Goal: Find specific page/section: Find specific page/section

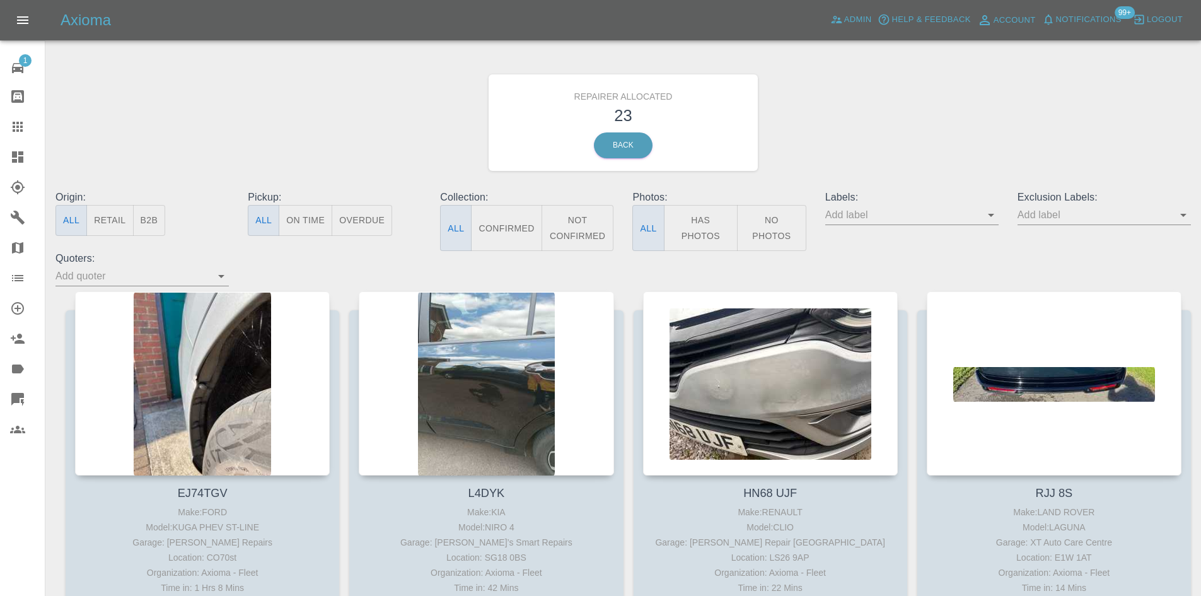
click at [21, 163] on icon at bounding box center [17, 156] width 15 height 15
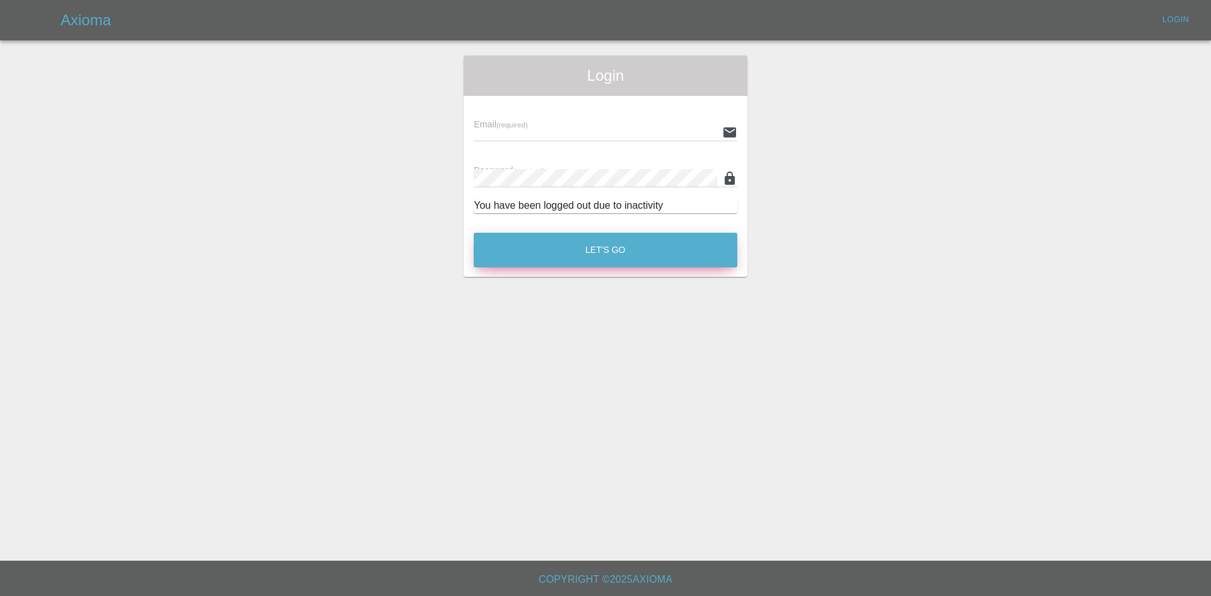
type input "[PERSON_NAME][EMAIL_ADDRESS][PERSON_NAME][DOMAIN_NAME]"
click at [505, 259] on button "Let's Go" at bounding box center [606, 250] width 264 height 35
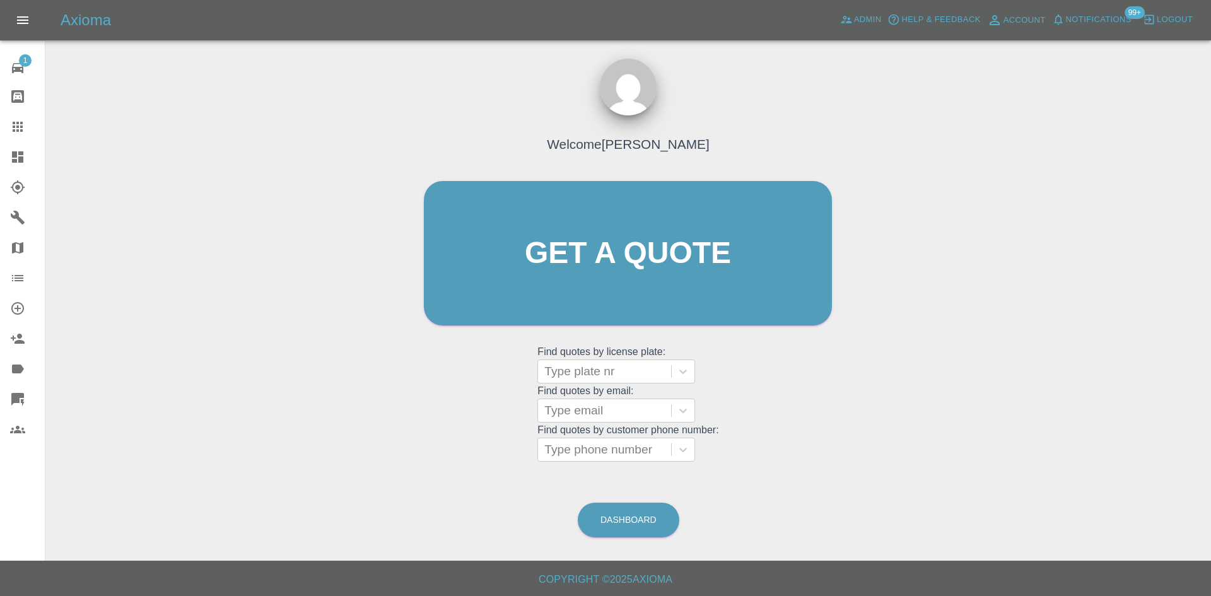
click at [2, 150] on link "Dashboard" at bounding box center [22, 157] width 45 height 30
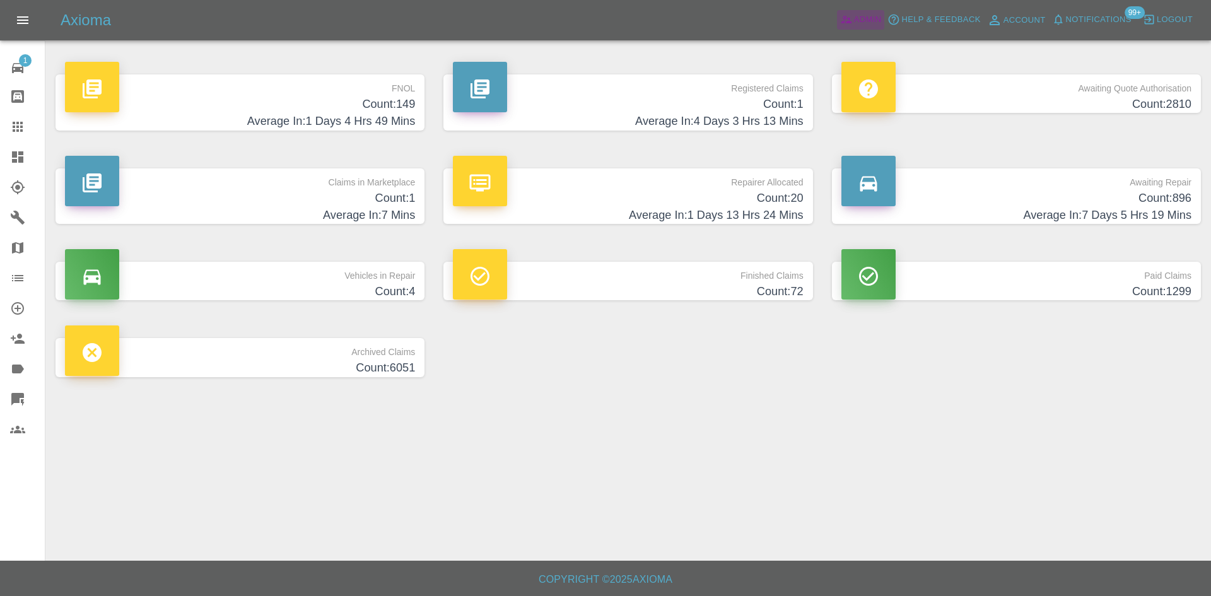
click at [854, 25] on span "Admin" at bounding box center [868, 20] width 28 height 15
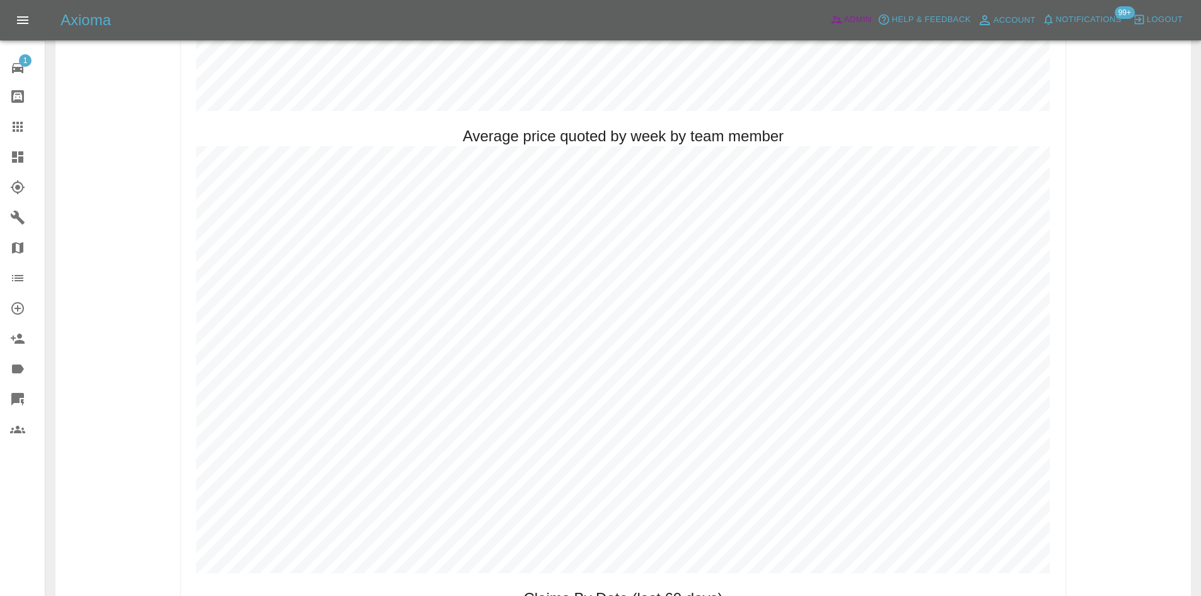
scroll to position [608, 0]
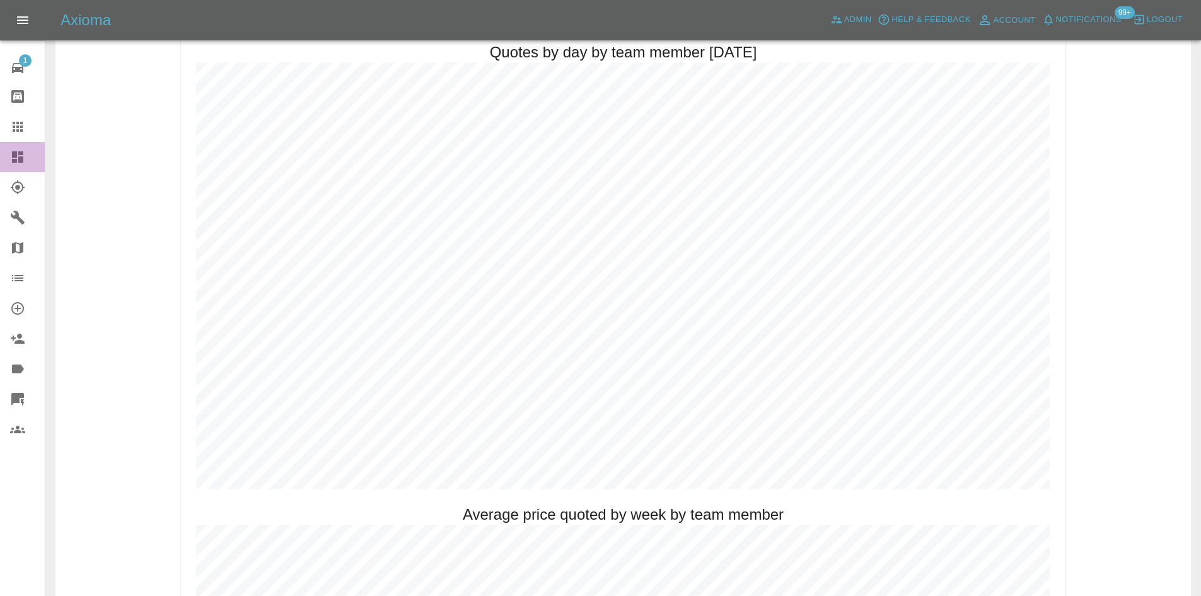
click at [8, 153] on link "Dashboard" at bounding box center [22, 157] width 45 height 30
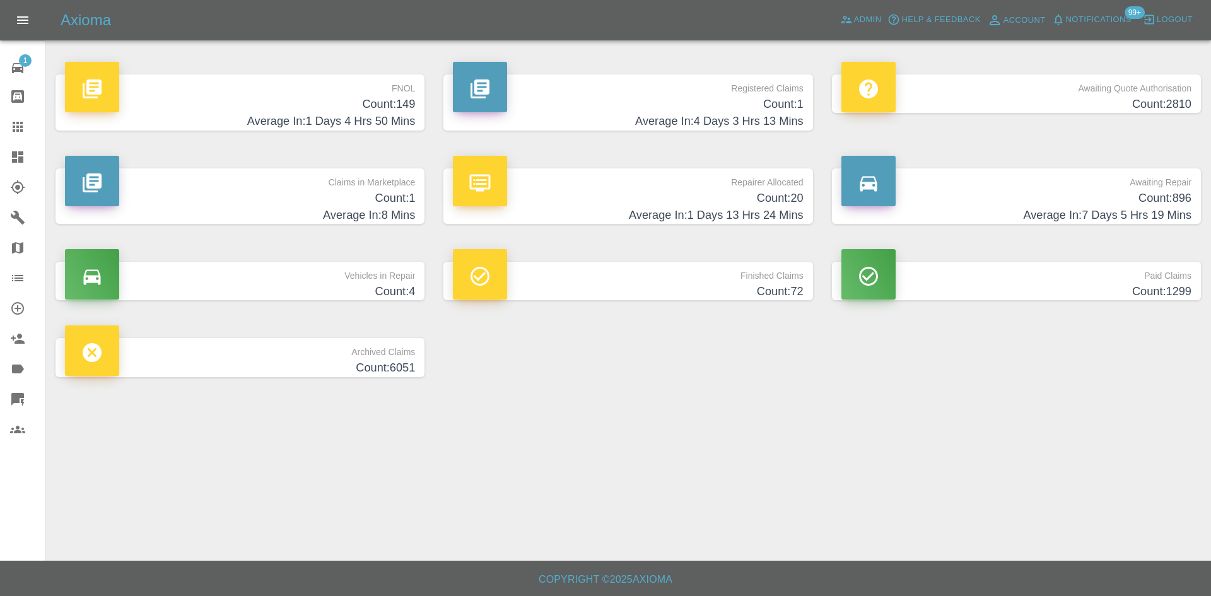
click at [239, 130] on h4 "Average In: 1 Days 4 Hrs 50 Mins" at bounding box center [240, 121] width 350 height 17
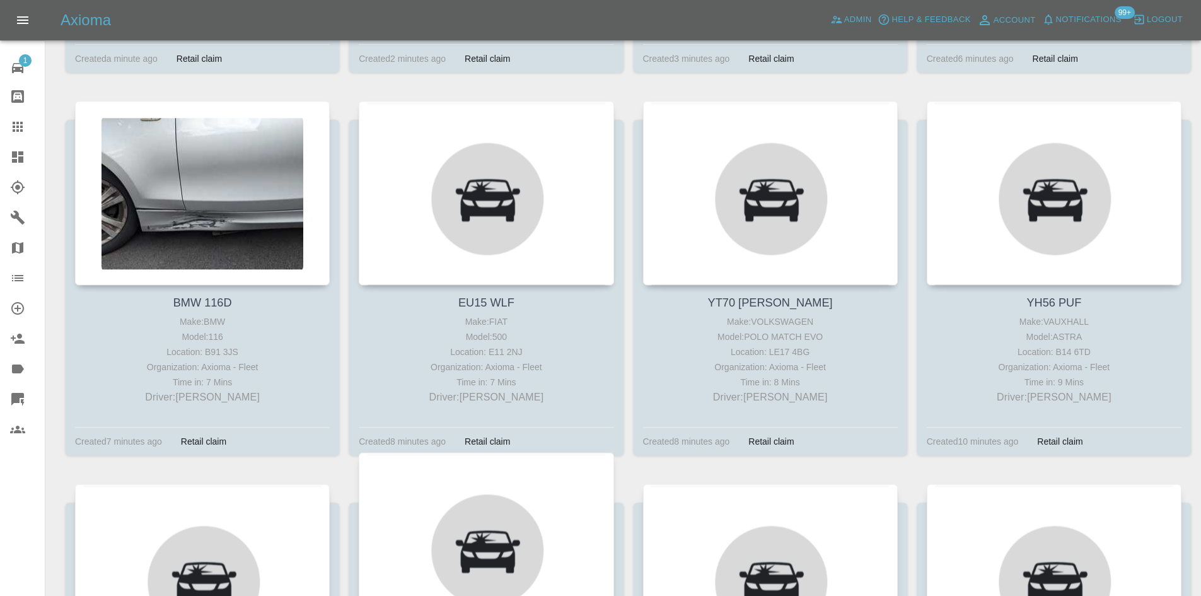
scroll to position [694, 0]
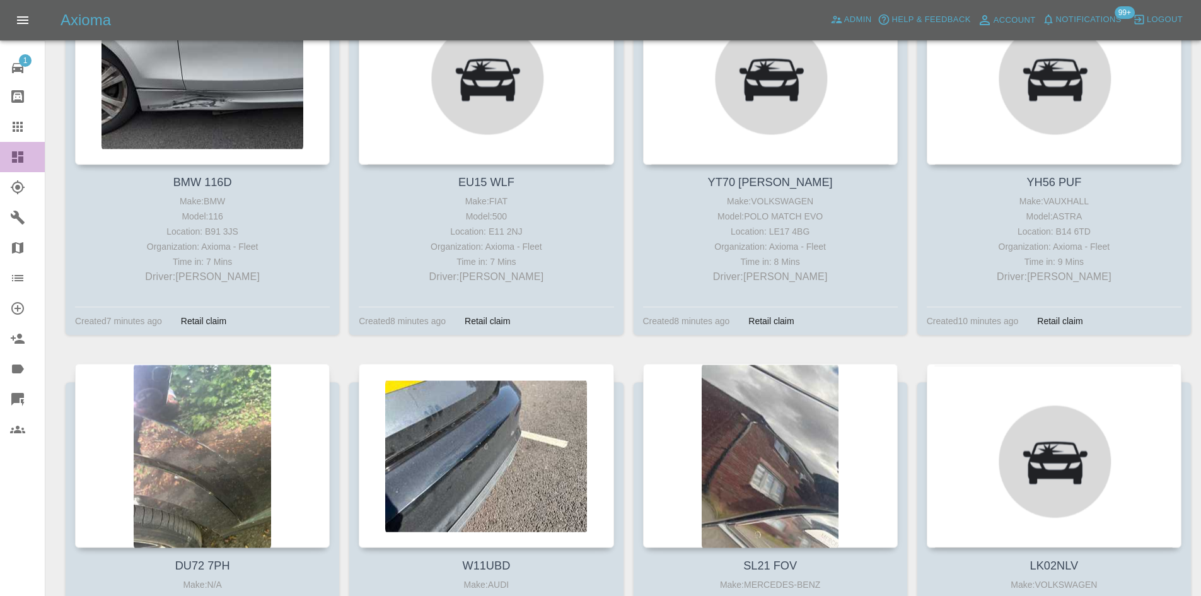
drag, startPoint x: 25, startPoint y: 158, endPoint x: 27, endPoint y: 165, distance: 7.4
click at [25, 158] on icon at bounding box center [17, 156] width 15 height 15
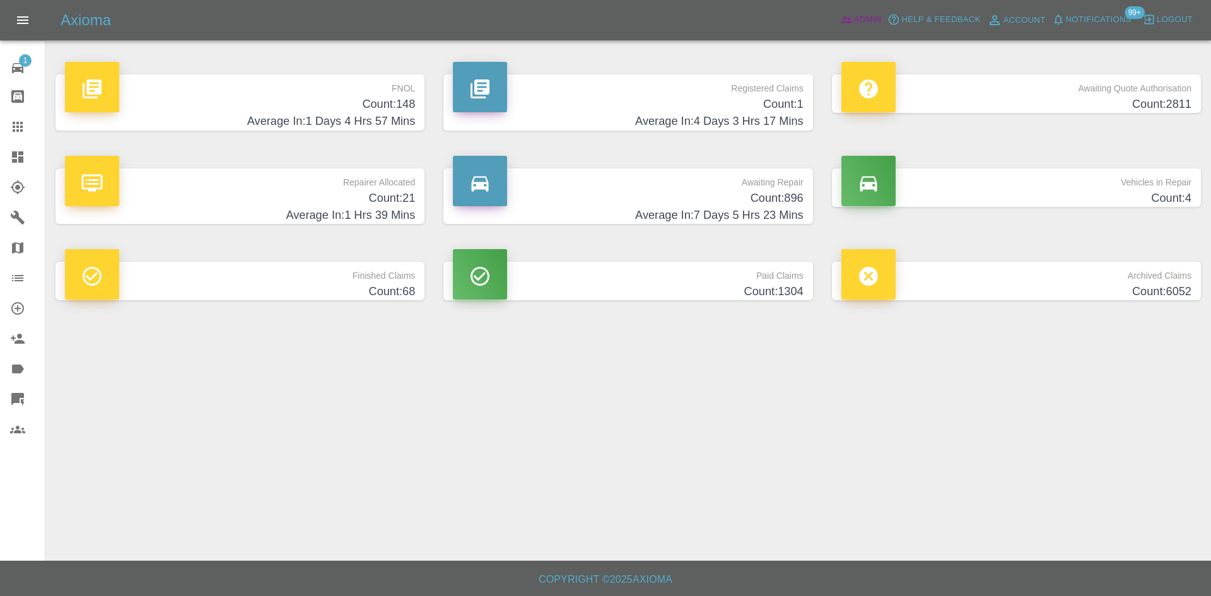
click at [872, 25] on span "Admin" at bounding box center [868, 20] width 28 height 15
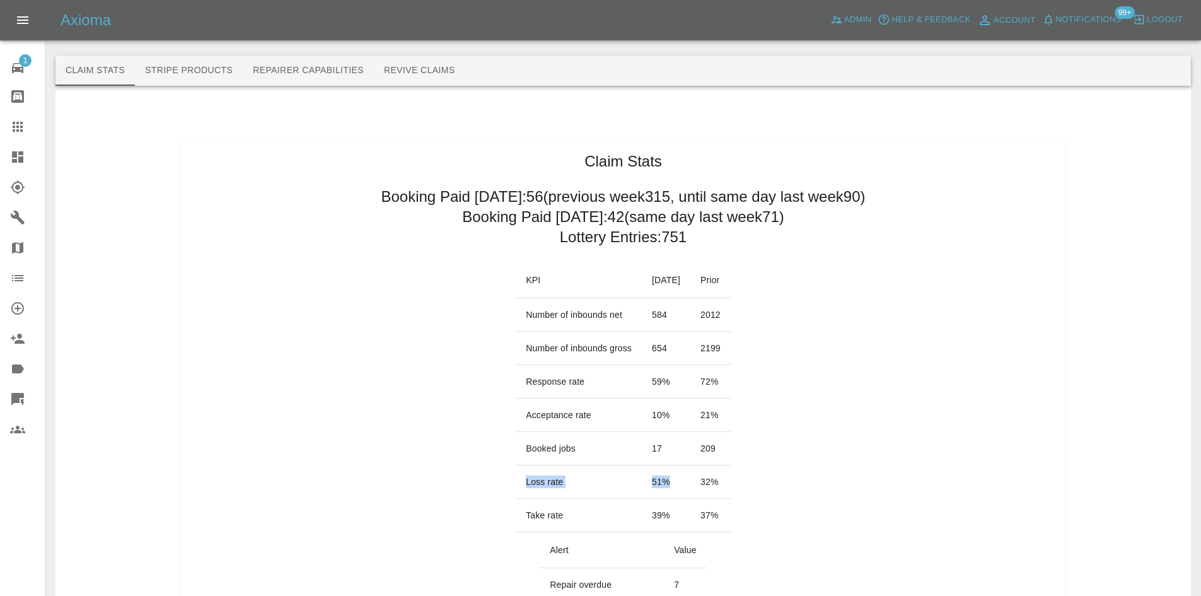
drag, startPoint x: 650, startPoint y: 481, endPoint x: 509, endPoint y: 485, distance: 141.3
click at [516, 485] on tr "Loss rate 51 % 32 %" at bounding box center [623, 481] width 215 height 33
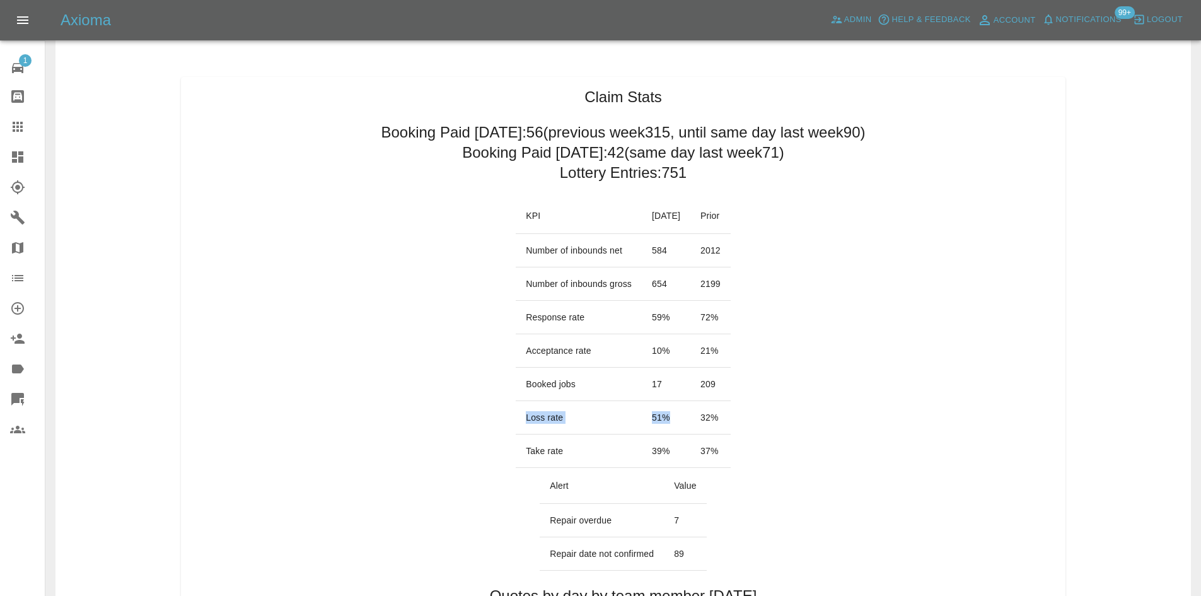
scroll to position [126, 0]
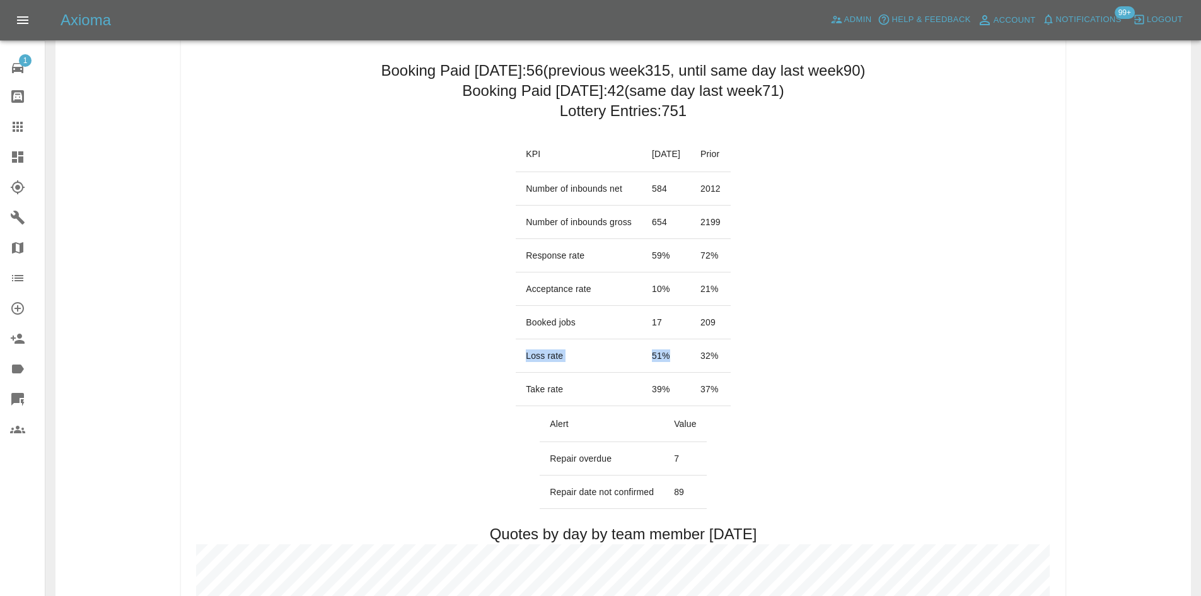
click at [14, 153] on icon at bounding box center [17, 156] width 11 height 11
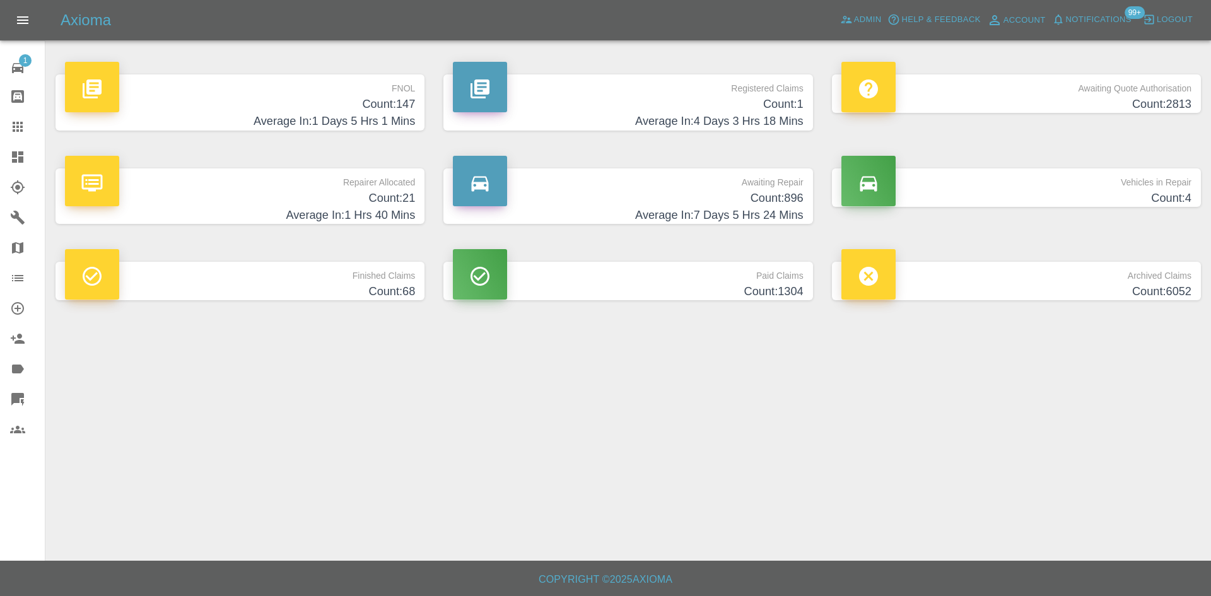
click at [351, 117] on h4 "Average In: 1 Days 5 Hrs 1 Mins" at bounding box center [240, 121] width 350 height 17
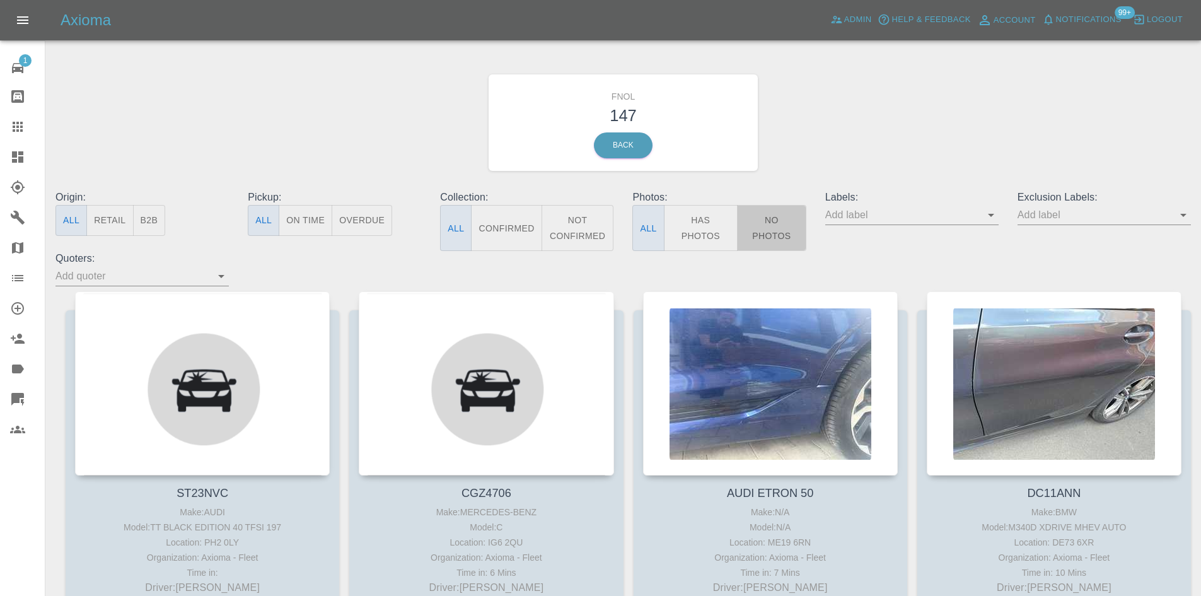
click at [754, 229] on button "No Photos" at bounding box center [771, 228] width 69 height 46
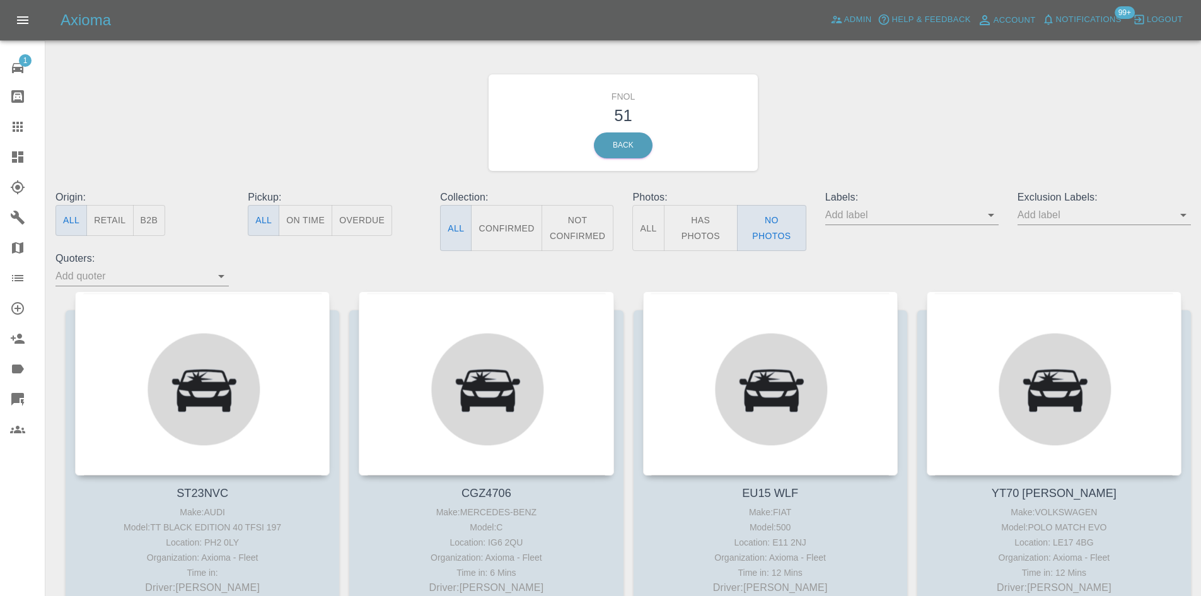
click at [664, 238] on button "Has Photos" at bounding box center [701, 228] width 74 height 46
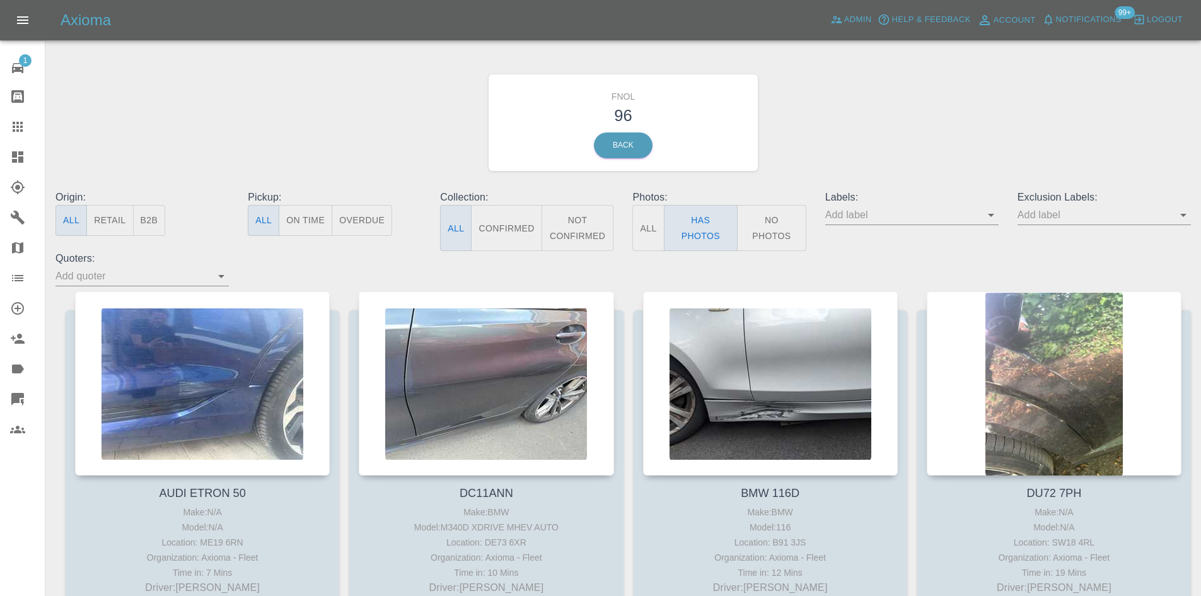
click at [651, 238] on button "All" at bounding box center [649, 228] width 32 height 46
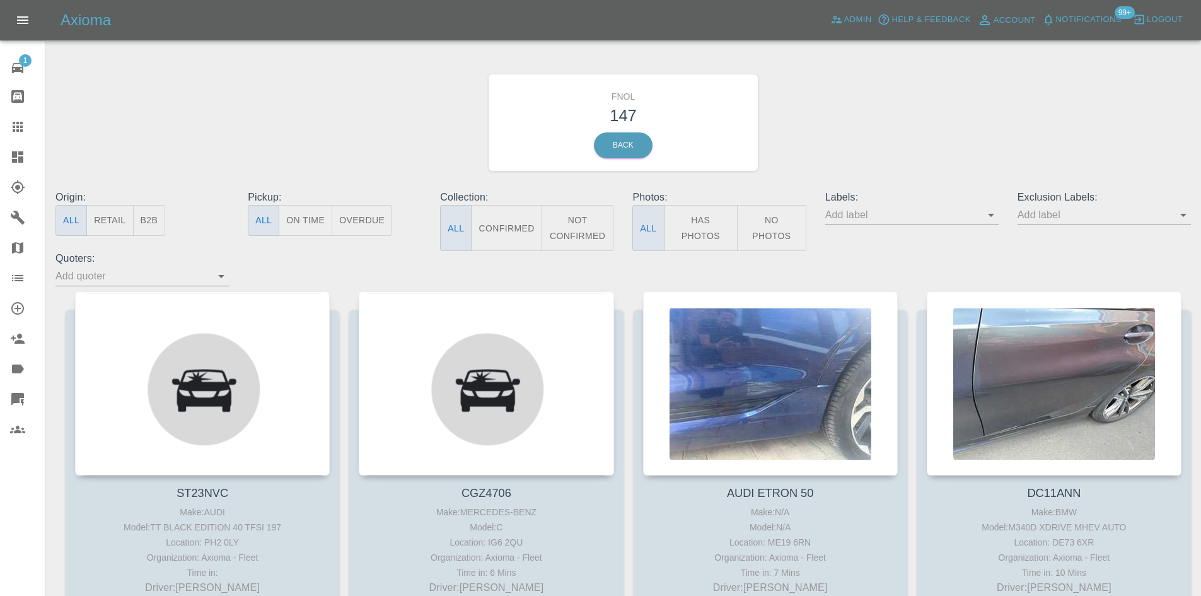
click at [673, 238] on button "Has Photos" at bounding box center [701, 228] width 74 height 46
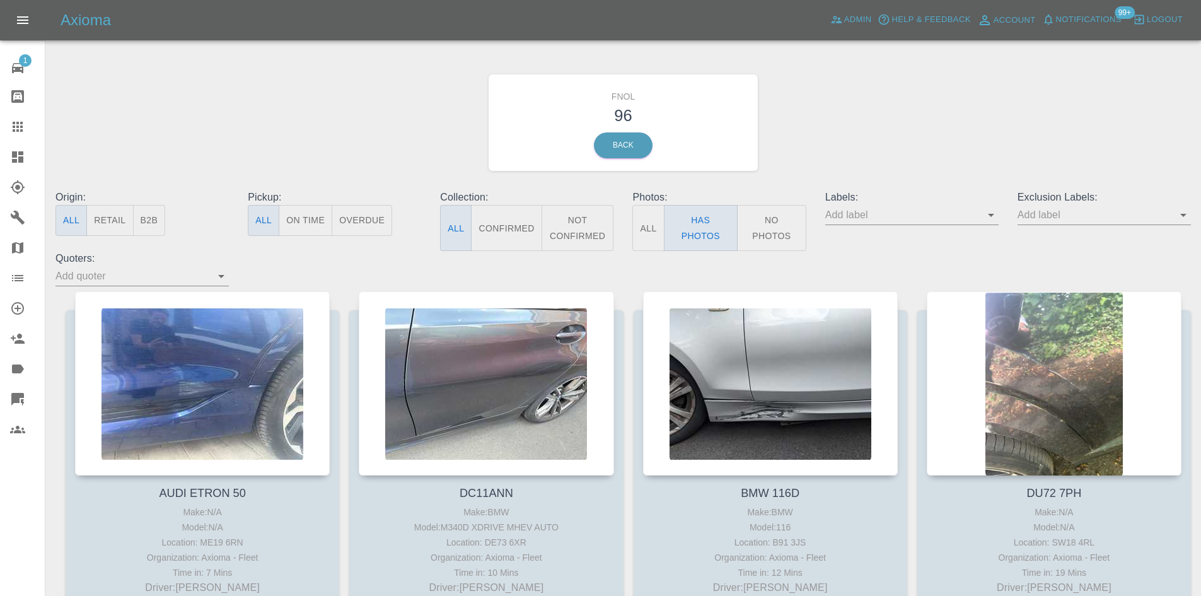
click at [653, 238] on button "All" at bounding box center [649, 228] width 32 height 46
